Goal: Obtain resource: Obtain resource

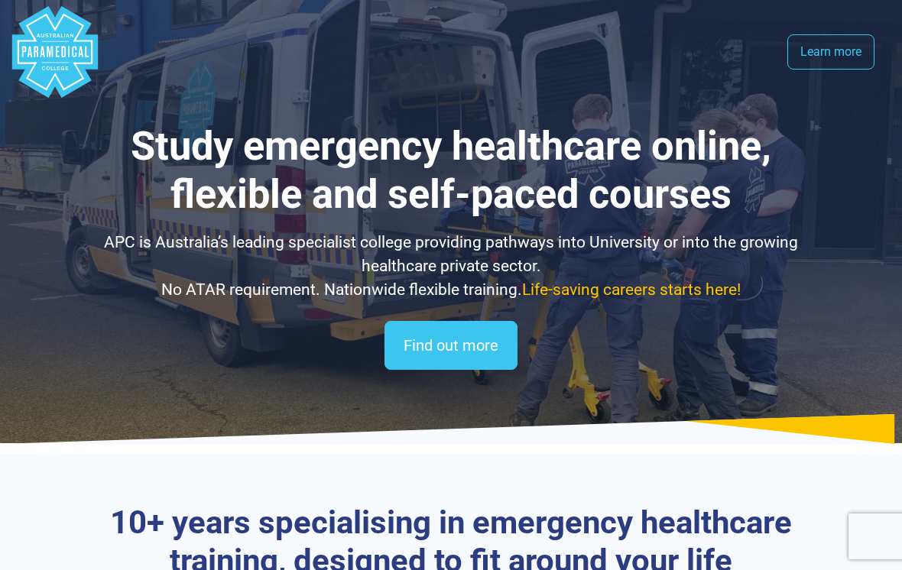
select select "**********"
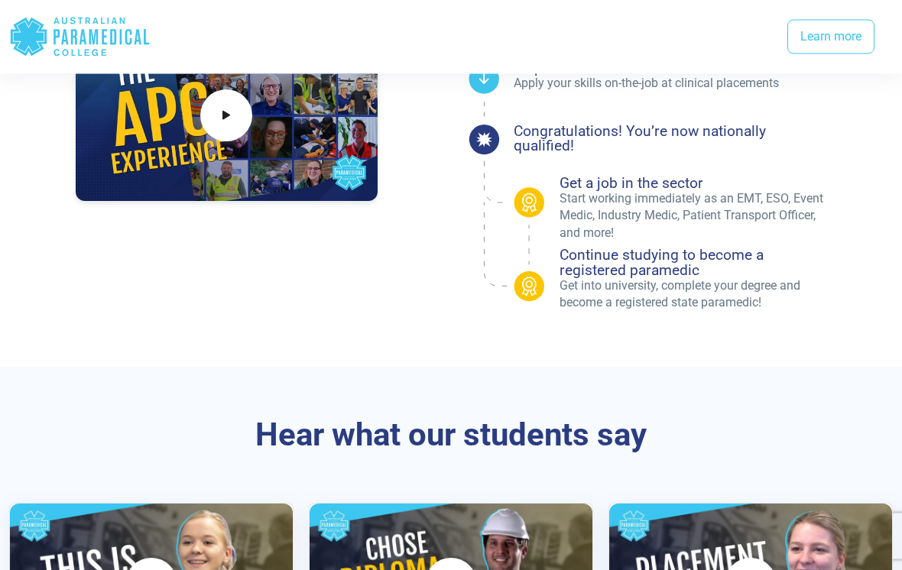
scroll to position [1444, 0]
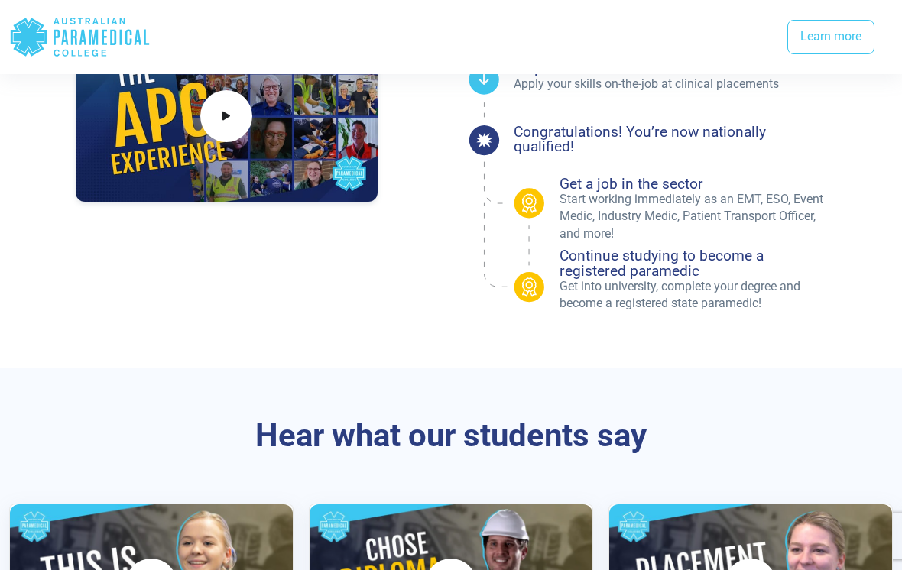
click at [696, 274] on h4 "Continue studying to become a registered paramedic" at bounding box center [693, 262] width 267 height 29
click at [739, 252] on h4 "Continue studying to become a registered paramedic" at bounding box center [693, 262] width 267 height 29
click at [760, 359] on div "How APC pathways work .st0{fill:#3CC5EE;} .st1{fill:#2B3D80;} .st2{fill:#FFFFFF…" at bounding box center [451, 78] width 902 height 579
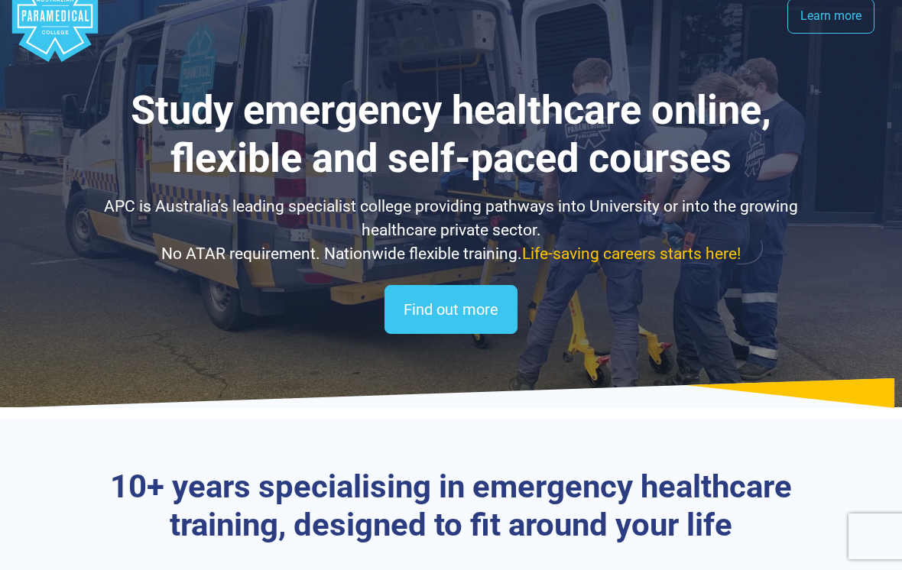
scroll to position [0, 0]
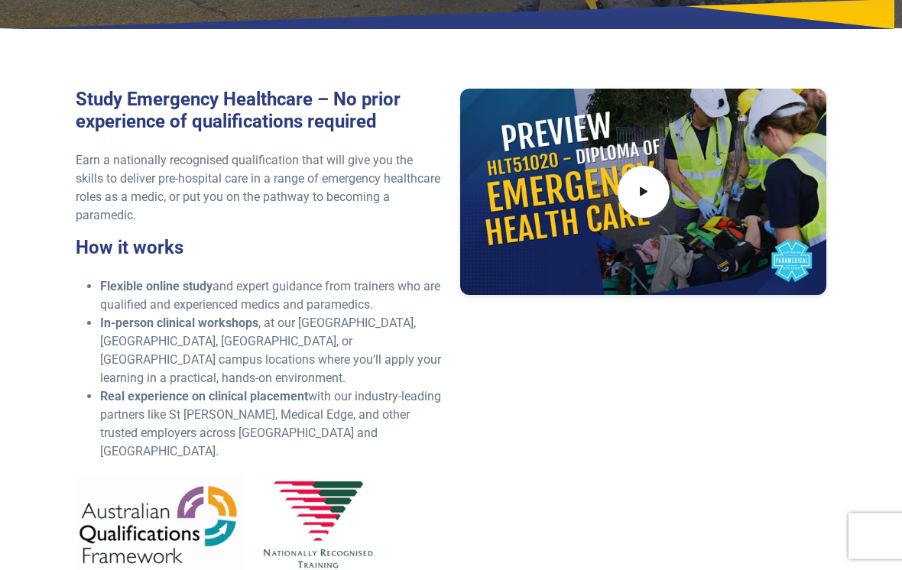
scroll to position [353, 0]
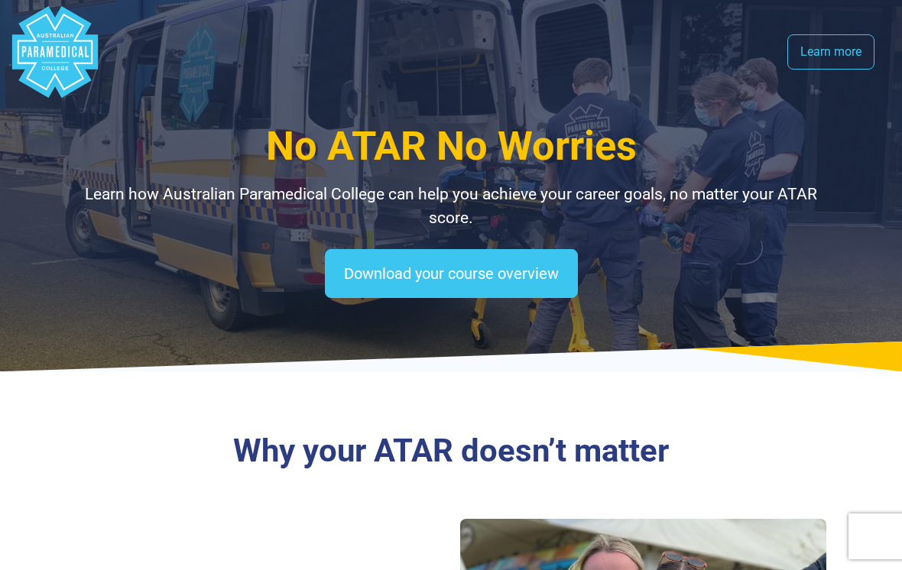
select select "**********"
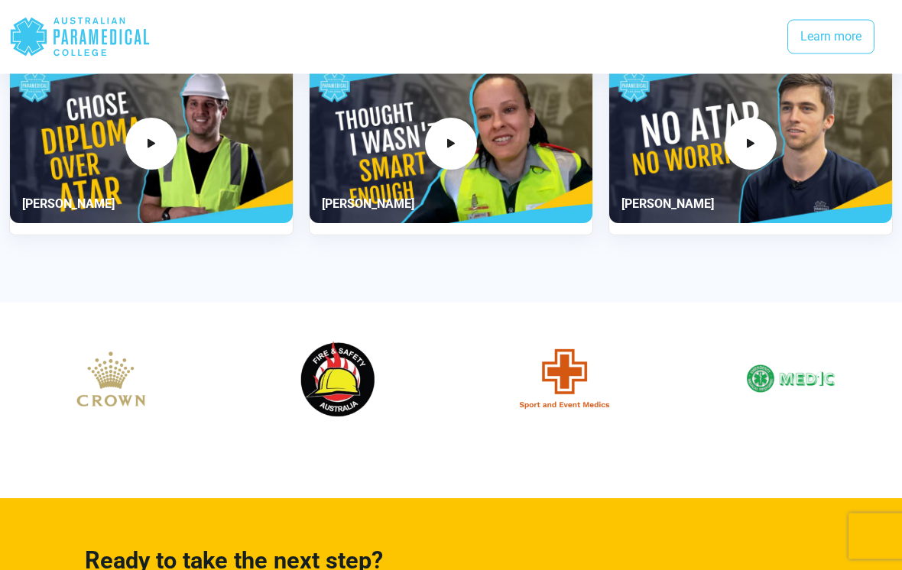
scroll to position [2358, 0]
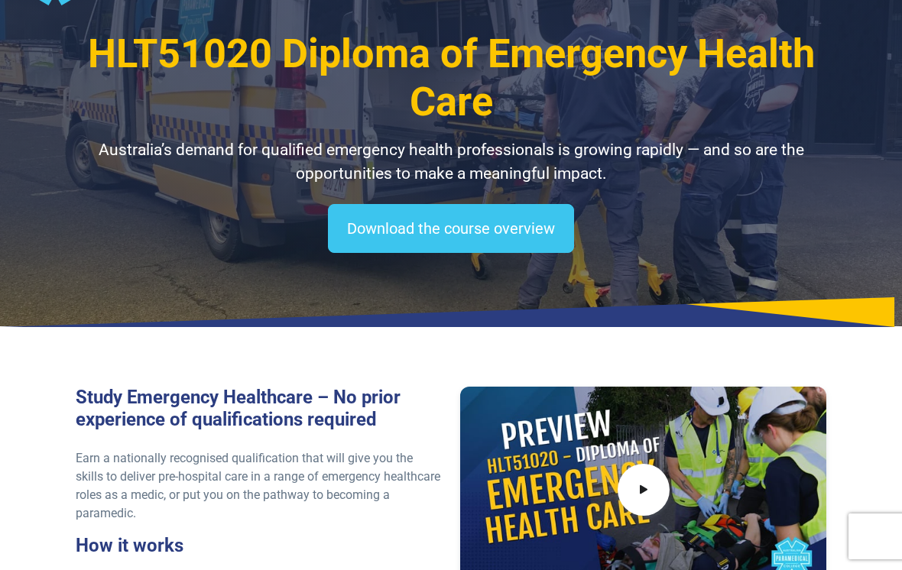
scroll to position [53, 0]
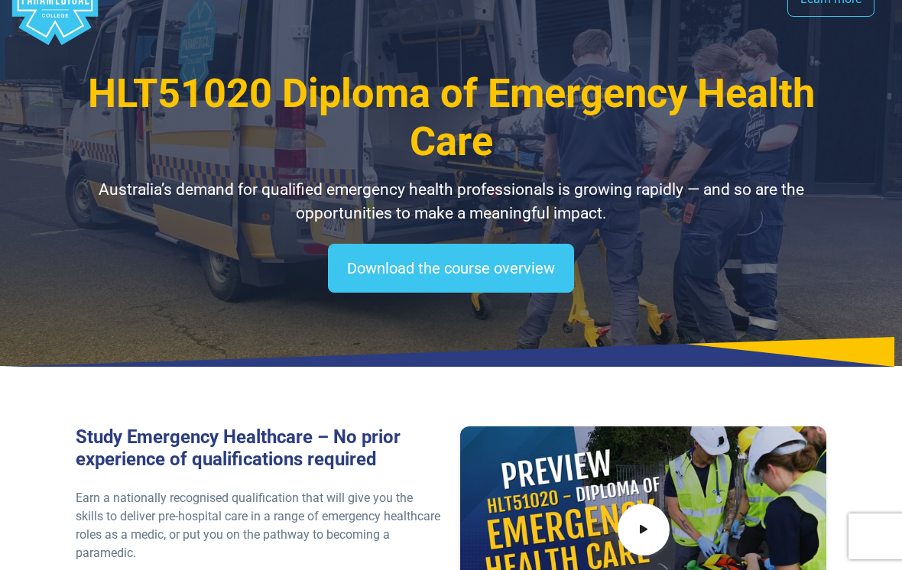
click at [507, 268] on link "Download the course overview" at bounding box center [451, 268] width 246 height 49
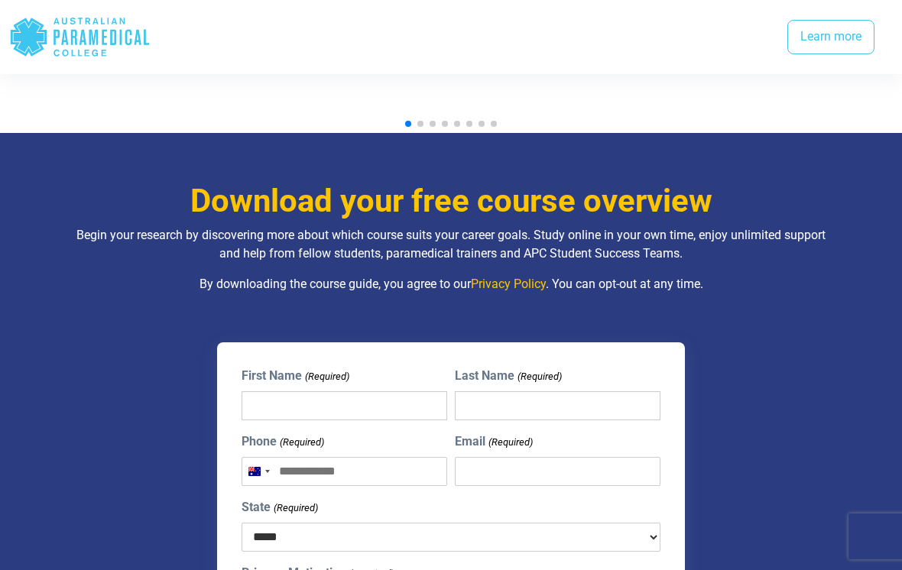
scroll to position [1956, 0]
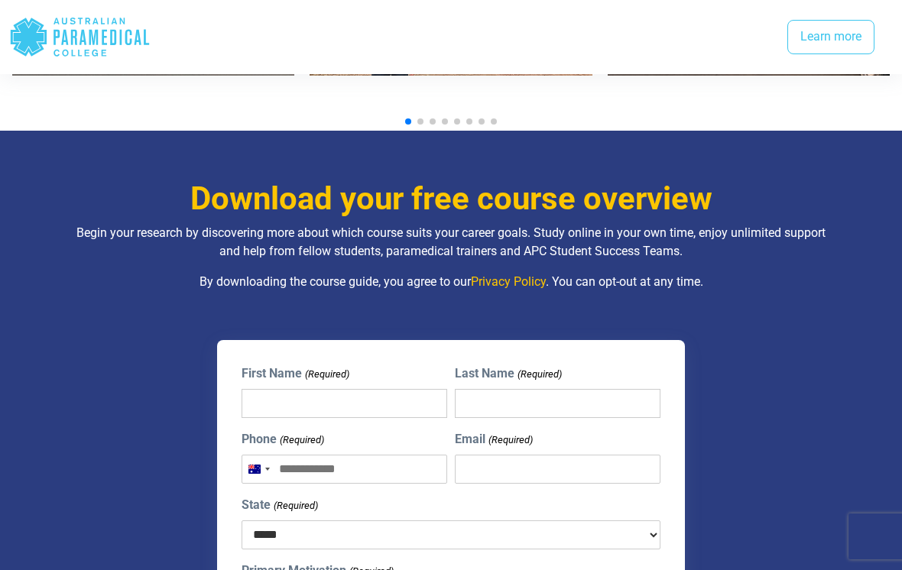
scroll to position [53, 0]
